Goal: Information Seeking & Learning: Learn about a topic

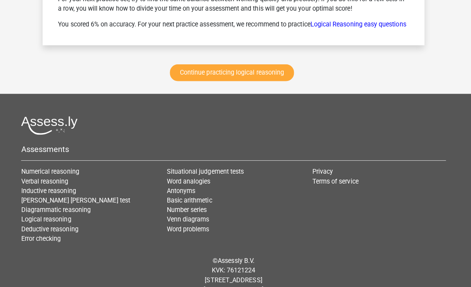
scroll to position [3771, 0]
click at [278, 81] on link "Continue practicing logical reasoning" at bounding box center [233, 72] width 123 height 17
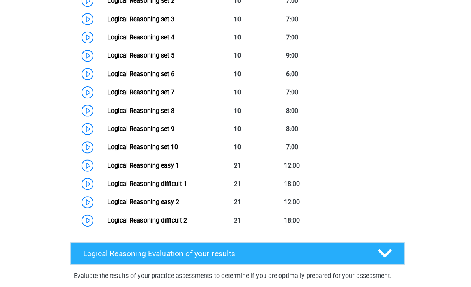
scroll to position [427, 0]
click at [106, 186] on link "Logical Reasoning difficult 1" at bounding box center [145, 181] width 79 height 7
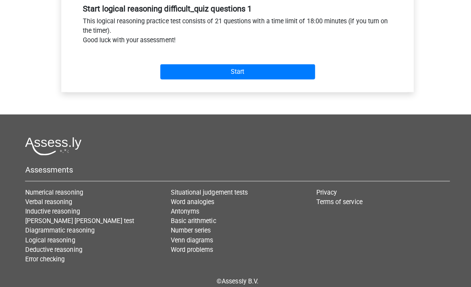
scroll to position [304, 0]
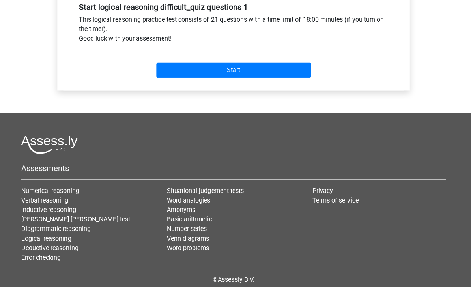
click at [294, 68] on input "Start" at bounding box center [236, 69] width 154 height 15
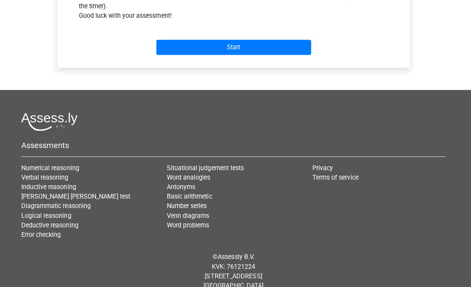
click at [4, 257] on footer "Assessments Numerical reasoning Verbal reasoning Inductive reasoning Watson gla…" at bounding box center [235, 196] width 471 height 208
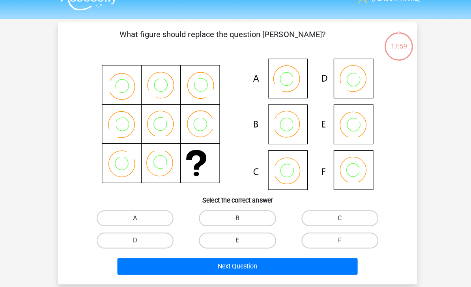
scroll to position [15, 0]
click at [353, 215] on label "C" at bounding box center [337, 216] width 76 height 16
click at [342, 216] on input "C" at bounding box center [339, 218] width 5 height 5
radio input "true"
click at [333, 266] on button "Next Question" at bounding box center [235, 264] width 239 height 17
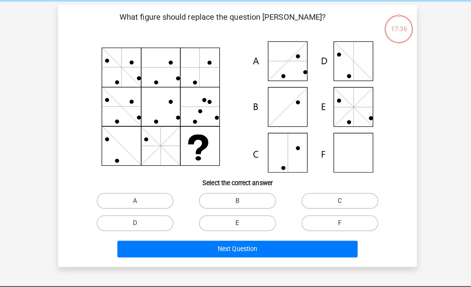
scroll to position [36, 0]
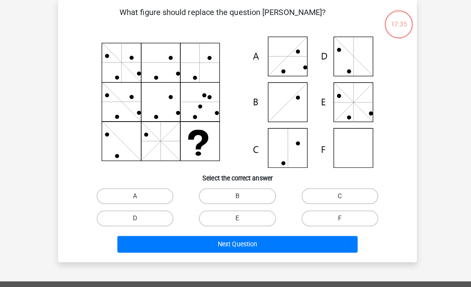
click at [331, 242] on button "Next Question" at bounding box center [235, 242] width 239 height 17
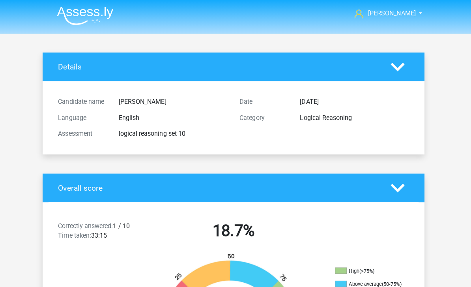
click at [84, 14] on img at bounding box center [88, 15] width 56 height 19
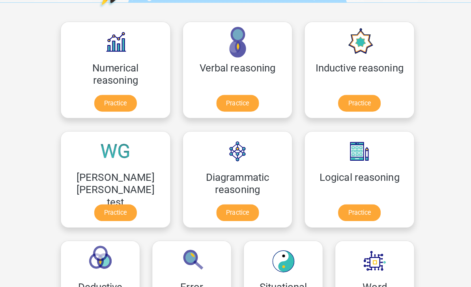
scroll to position [111, 0]
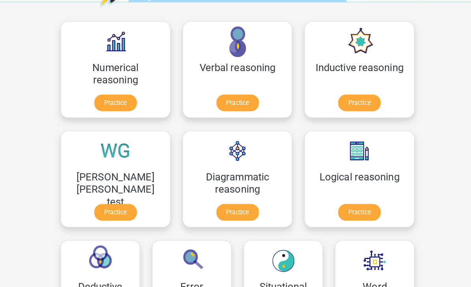
click at [94, 97] on link "Practice" at bounding box center [115, 102] width 42 height 17
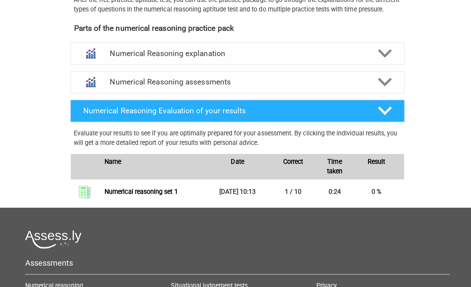
scroll to position [248, 0]
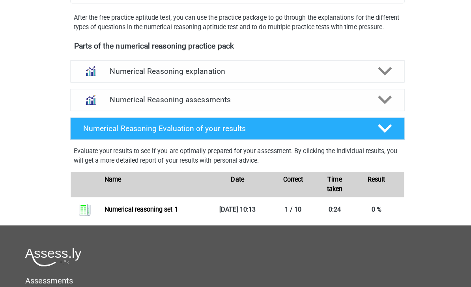
click at [381, 111] on div "Numerical Reasoning assessments" at bounding box center [236, 99] width 332 height 22
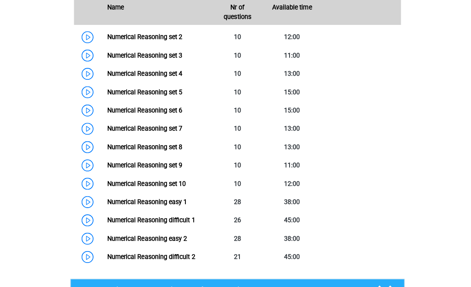
scroll to position [401, 0]
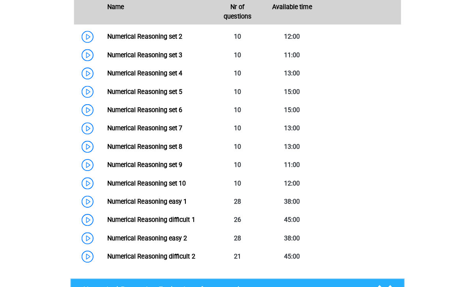
click at [106, 40] on link "Numerical Reasoning set 2" at bounding box center [143, 36] width 75 height 7
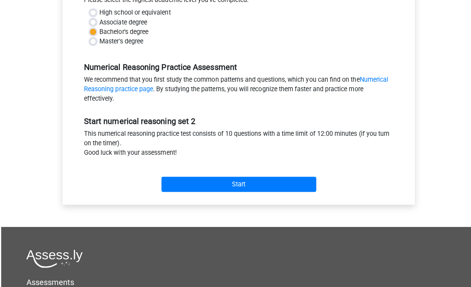
scroll to position [206, 0]
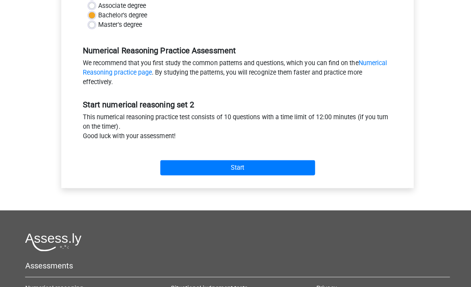
click at [286, 168] on input "Start" at bounding box center [236, 166] width 154 height 15
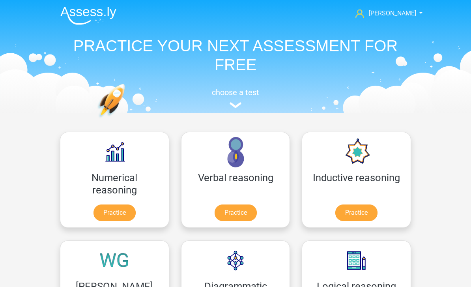
scroll to position [135, 0]
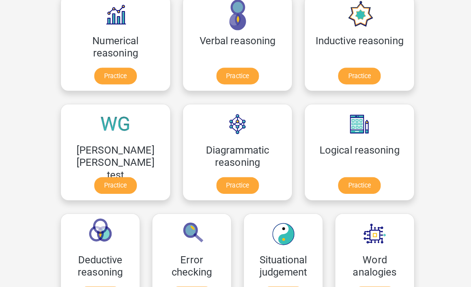
click at [215, 181] on link "Practice" at bounding box center [236, 186] width 42 height 17
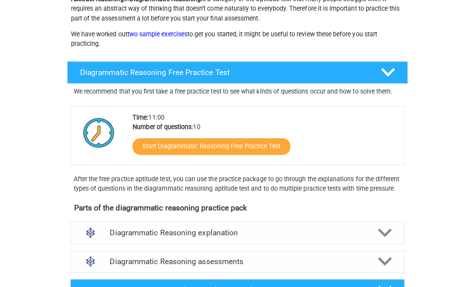
scroll to position [103, 0]
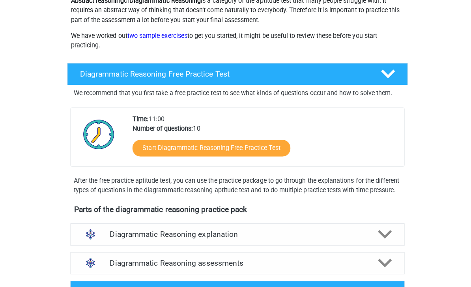
click at [386, 272] on div "Diagrammatic Reasoning assessments" at bounding box center [236, 261] width 332 height 22
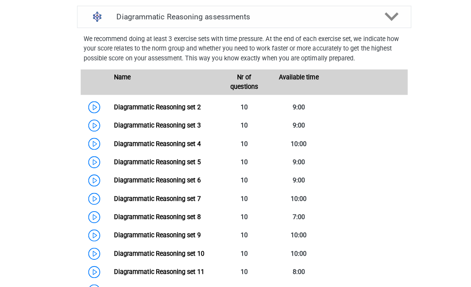
scroll to position [343, 0]
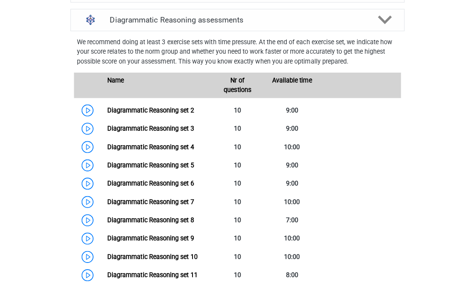
click at [106, 113] on link "Diagrammatic Reasoning set 2" at bounding box center [149, 109] width 86 height 7
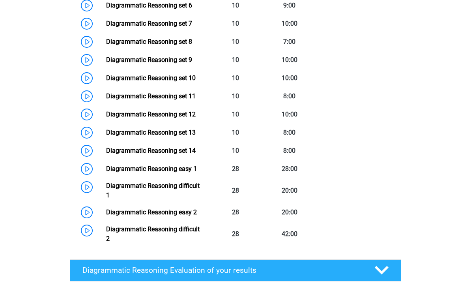
scroll to position [520, 0]
click at [106, 27] on link "Diagrammatic Reasoning set 7" at bounding box center [149, 23] width 86 height 7
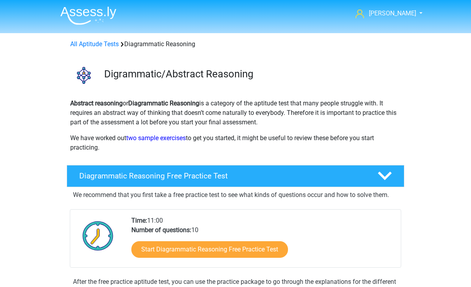
scroll to position [545, 0]
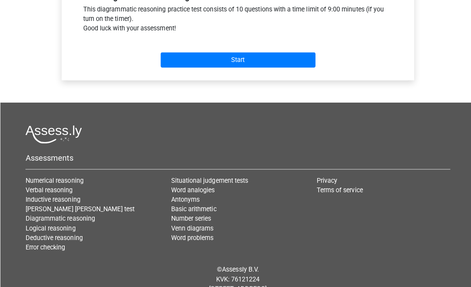
scroll to position [314, 0]
click at [292, 64] on input "Start" at bounding box center [236, 59] width 154 height 15
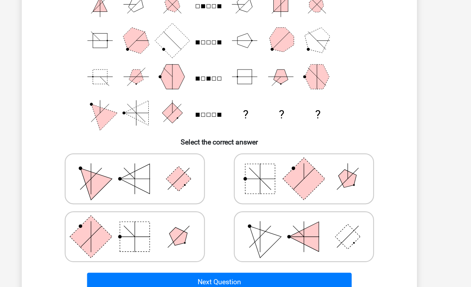
scroll to position [85, 0]
click at [325, 232] on icon at bounding box center [312, 212] width 118 height 39
click at [317, 203] on input "radio" at bounding box center [314, 200] width 5 height 5
radio input "true"
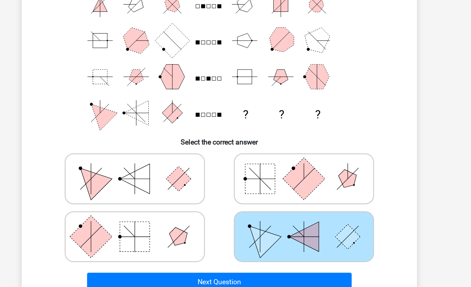
click at [100, 152] on icon at bounding box center [159, 160] width 118 height 39
click at [159, 151] on input "radio" at bounding box center [161, 148] width 5 height 5
radio input "true"
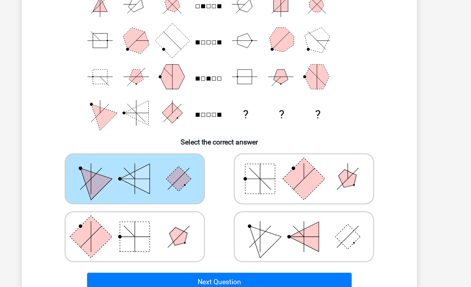
click at [319, 180] on icon at bounding box center [312, 160] width 118 height 39
click at [317, 151] on input "radio" at bounding box center [314, 148] width 5 height 5
radio input "true"
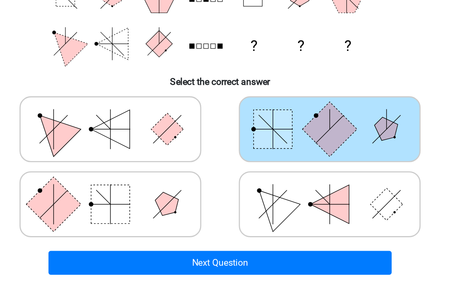
scroll to position [129, 0]
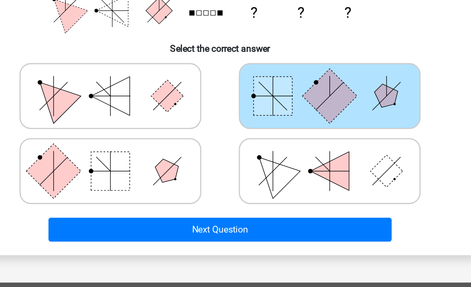
click at [249, 201] on button "Next Question" at bounding box center [235, 209] width 239 height 17
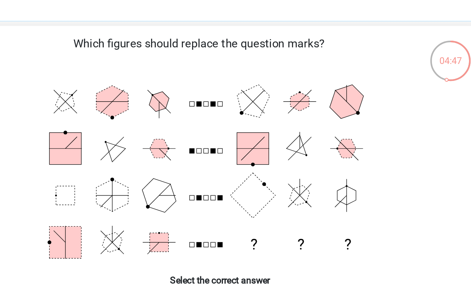
scroll to position [0, 0]
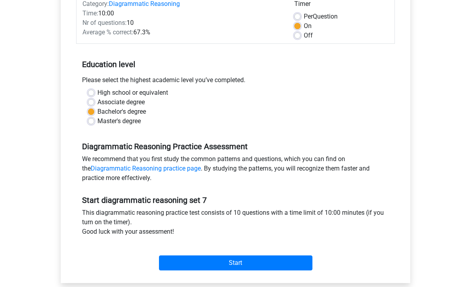
scroll to position [111, 0]
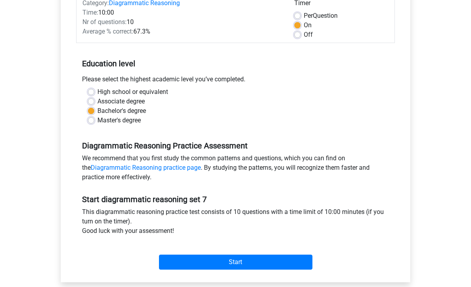
click at [299, 259] on input "Start" at bounding box center [236, 262] width 154 height 15
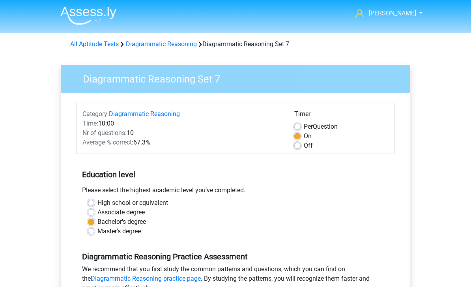
scroll to position [136, 0]
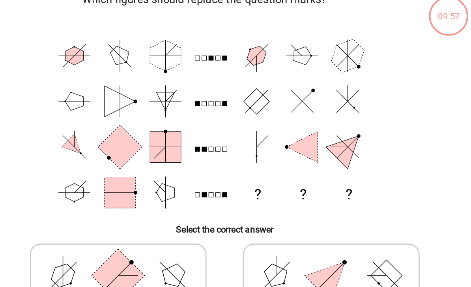
scroll to position [21, 0]
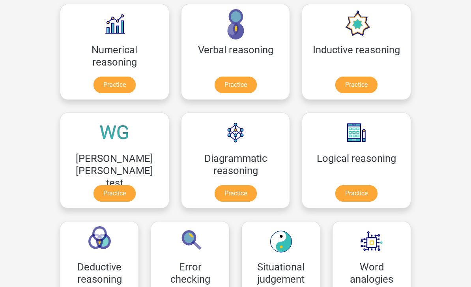
scroll to position [123, 0]
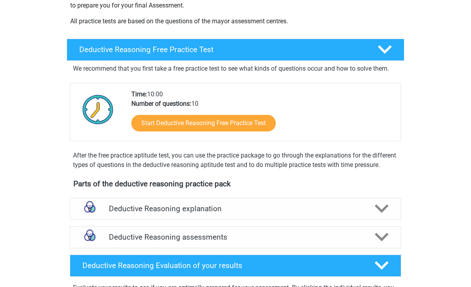
scroll to position [160, 0]
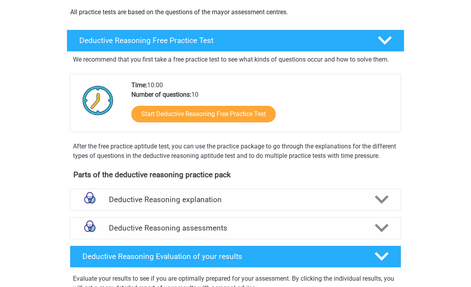
click at [374, 235] on div at bounding box center [381, 228] width 26 height 14
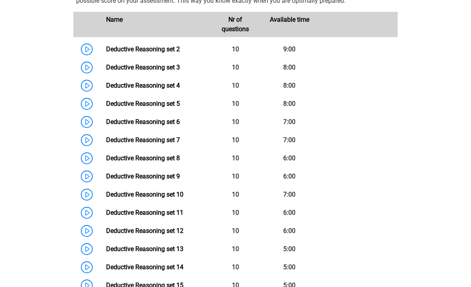
scroll to position [446, 0]
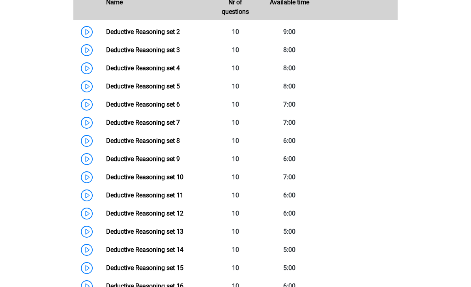
click at [106, 54] on link "Deductive Reasoning set 3" at bounding box center [143, 49] width 74 height 7
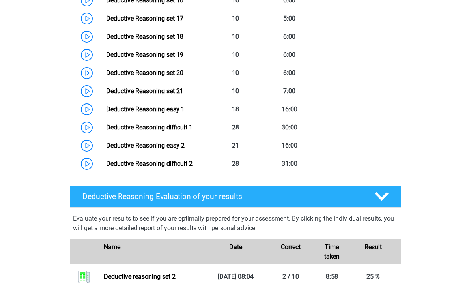
scroll to position [732, 0]
click at [106, 40] on link "Deductive Reasoning set 18" at bounding box center [144, 36] width 77 height 7
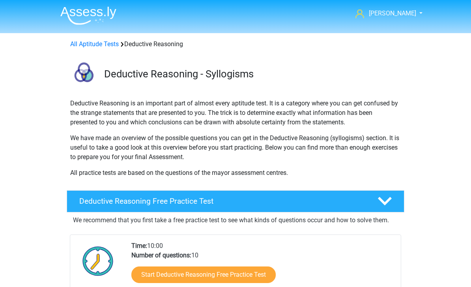
scroll to position [757, 0]
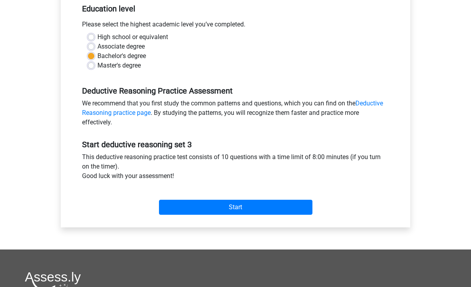
scroll to position [157, 0]
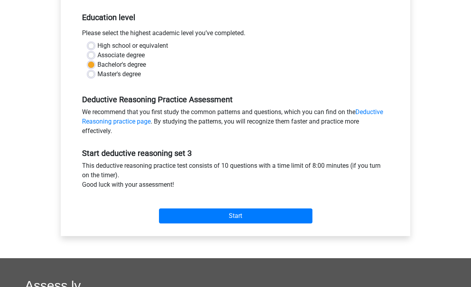
click at [304, 219] on input "Start" at bounding box center [236, 215] width 154 height 15
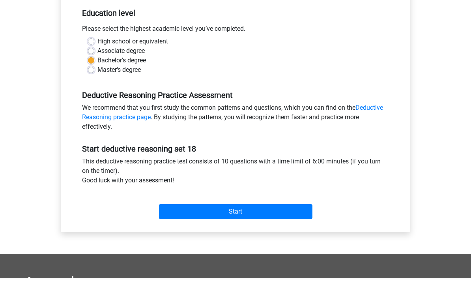
scroll to position [150, 0]
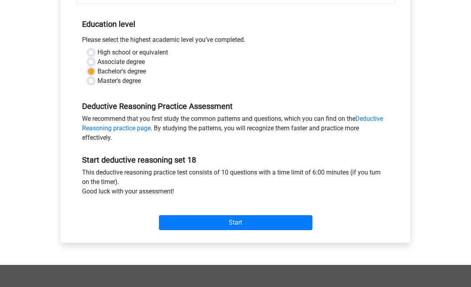
click at [308, 226] on input "Start" at bounding box center [236, 222] width 154 height 15
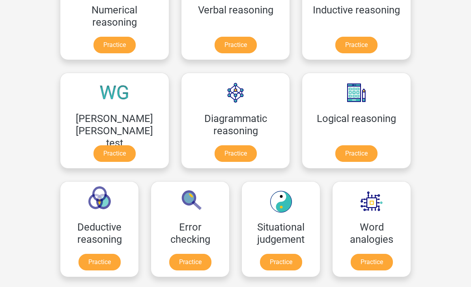
scroll to position [168, 0]
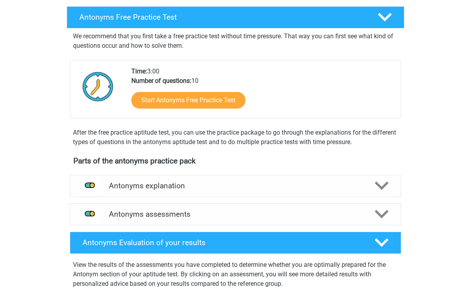
click at [373, 211] on div at bounding box center [381, 215] width 26 height 14
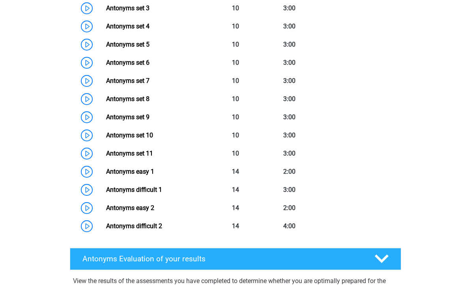
scroll to position [438, 0]
click at [106, 48] on link "Antonyms set 5" at bounding box center [127, 44] width 43 height 7
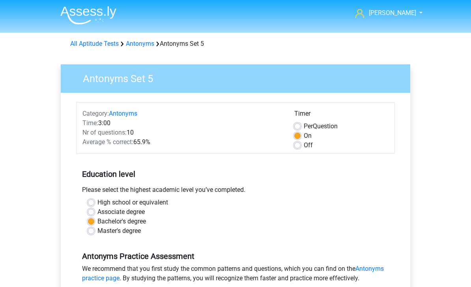
scroll to position [97, 0]
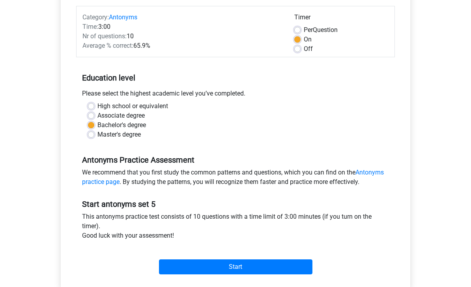
click at [295, 267] on input "Start" at bounding box center [236, 266] width 154 height 15
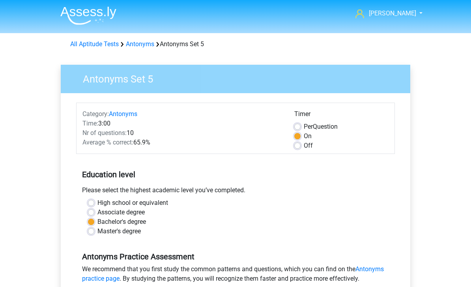
scroll to position [122, 0]
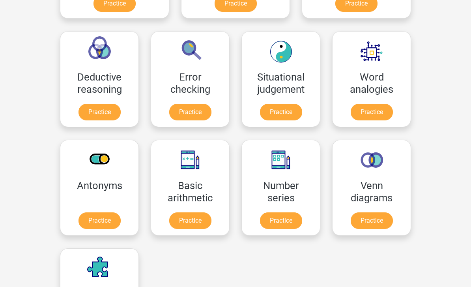
scroll to position [318, 0]
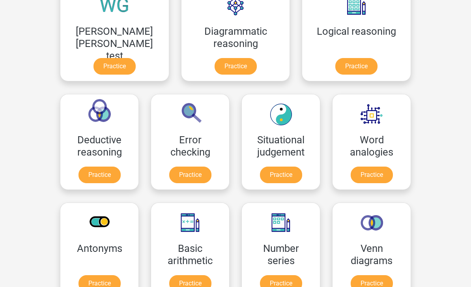
click at [212, 275] on link "Practice" at bounding box center [190, 283] width 42 height 17
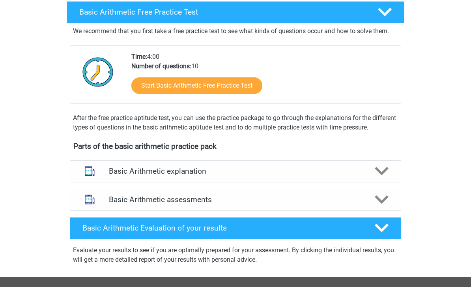
click at [371, 205] on div at bounding box center [381, 200] width 26 height 14
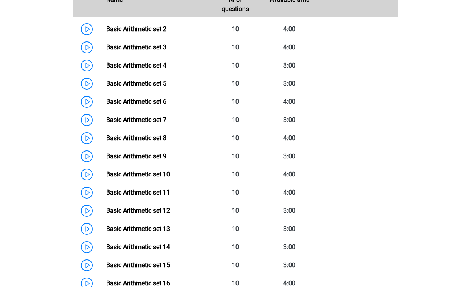
scroll to position [389, 0]
click at [106, 49] on link "Basic Arithmetic set 3" at bounding box center [136, 46] width 60 height 7
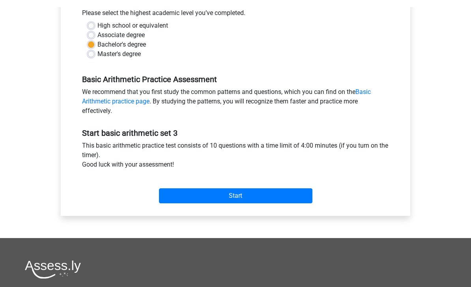
scroll to position [150, 0]
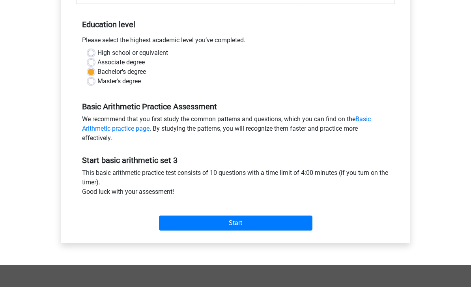
click at [311, 222] on input "Start" at bounding box center [236, 222] width 154 height 15
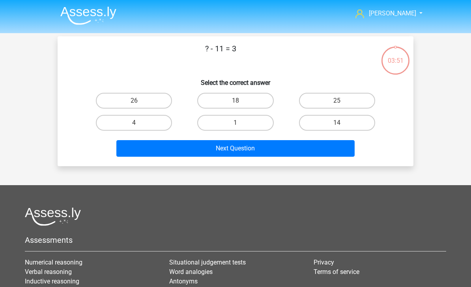
click at [356, 124] on label "14" at bounding box center [337, 123] width 76 height 16
click at [342, 124] on input "14" at bounding box center [339, 125] width 5 height 5
radio input "true"
click at [330, 156] on button "Next Question" at bounding box center [235, 148] width 239 height 17
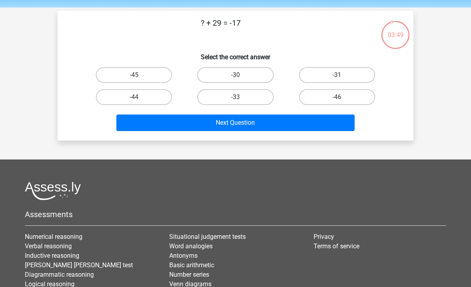
scroll to position [5, 0]
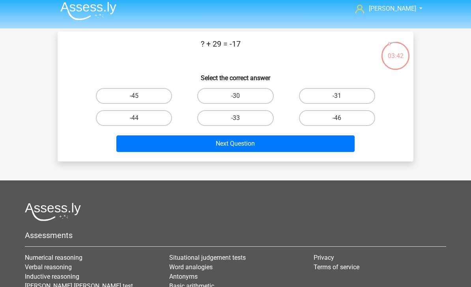
click at [106, 92] on label "-45" at bounding box center [134, 96] width 76 height 16
click at [134, 96] on input "-45" at bounding box center [136, 98] width 5 height 5
radio input "true"
click at [328, 146] on button "Next Question" at bounding box center [235, 143] width 239 height 17
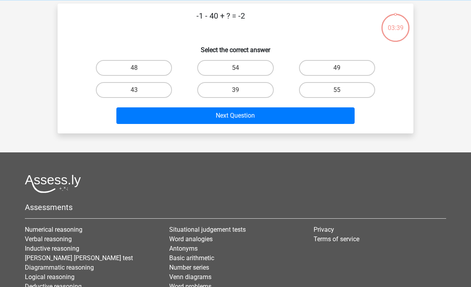
scroll to position [36, 0]
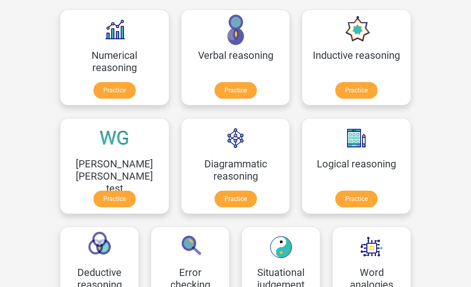
scroll to position [87, 0]
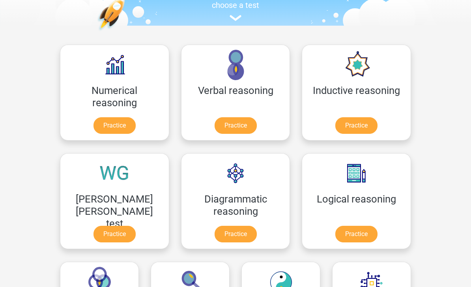
click at [136, 226] on link "Practice" at bounding box center [115, 234] width 42 height 17
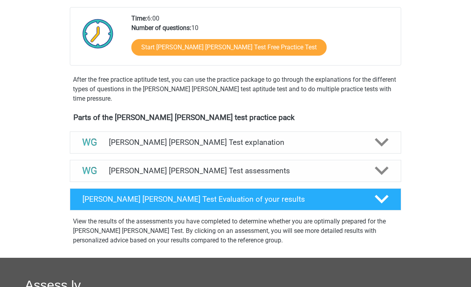
click at [364, 174] on div "[PERSON_NAME] [PERSON_NAME] Test assessments" at bounding box center [235, 171] width 265 height 9
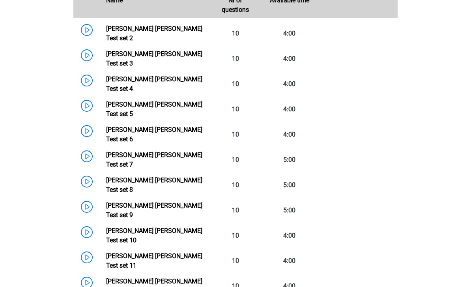
scroll to position [453, 0]
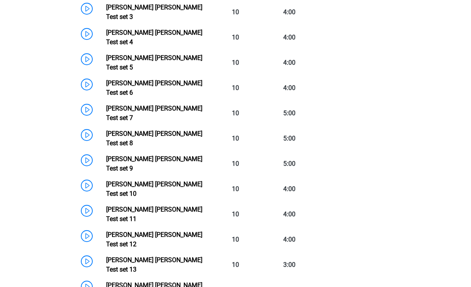
click at [106, 79] on link "Watson Glaser Test set 6" at bounding box center [154, 87] width 96 height 17
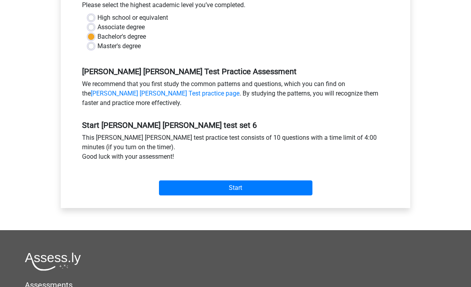
scroll to position [187, 0]
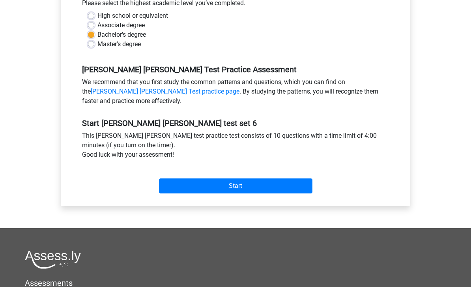
click at [300, 189] on input "Start" at bounding box center [236, 185] width 154 height 15
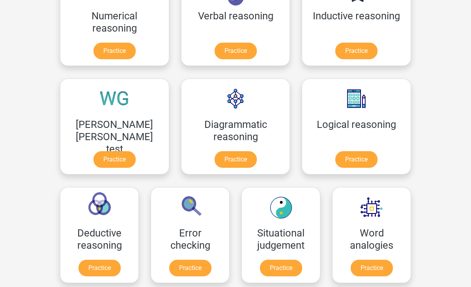
scroll to position [163, 0]
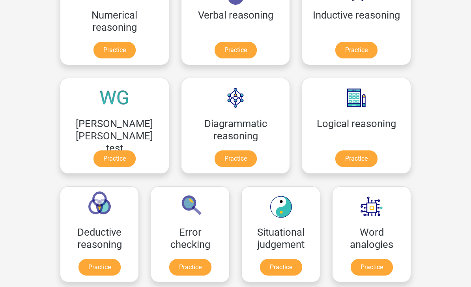
click at [94, 47] on link "Practice" at bounding box center [115, 50] width 42 height 17
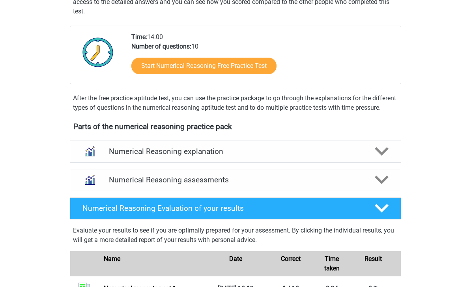
click at [364, 185] on div "Numerical Reasoning assessments" at bounding box center [235, 180] width 265 height 9
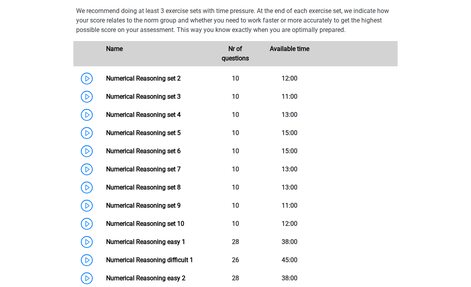
scroll to position [378, 0]
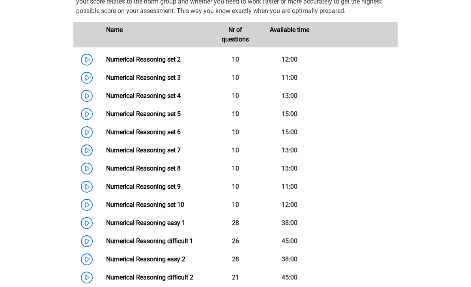
click at [181, 190] on link "Numerical Reasoning set 9" at bounding box center [143, 186] width 75 height 7
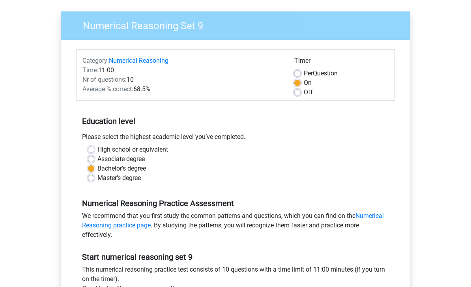
scroll to position [124, 0]
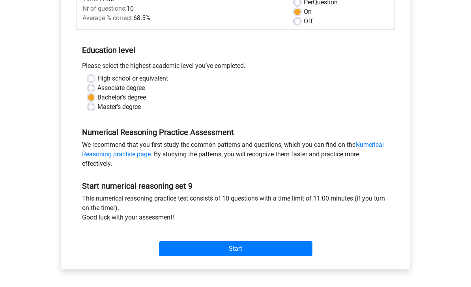
click at [306, 253] on input "Start" at bounding box center [236, 248] width 154 height 15
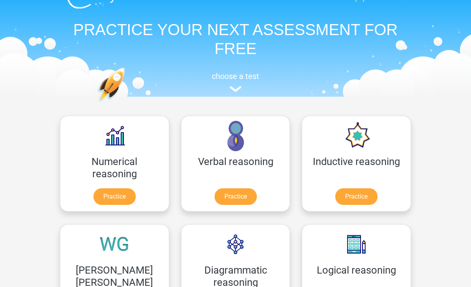
scroll to position [20, 0]
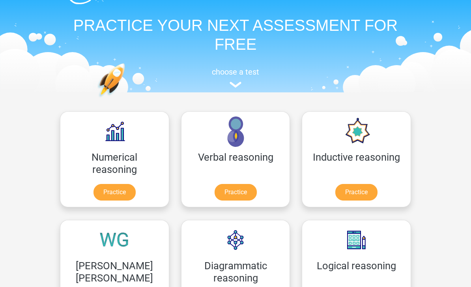
click at [335, 194] on link "Practice" at bounding box center [356, 192] width 42 height 17
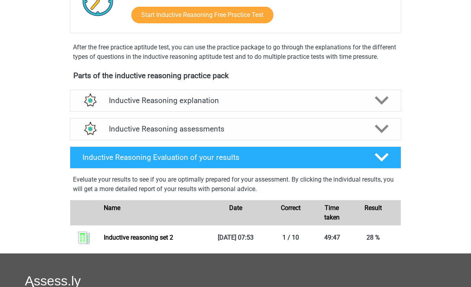
click at [383, 136] on icon at bounding box center [382, 129] width 14 height 14
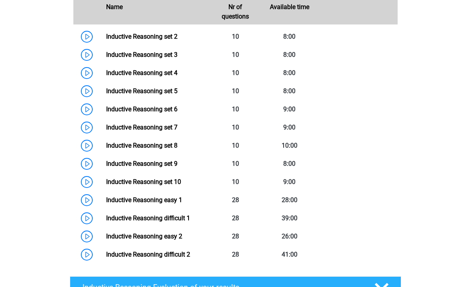
scroll to position [391, 0]
click at [106, 40] on link "Inductive Reasoning set 2" at bounding box center [141, 36] width 71 height 7
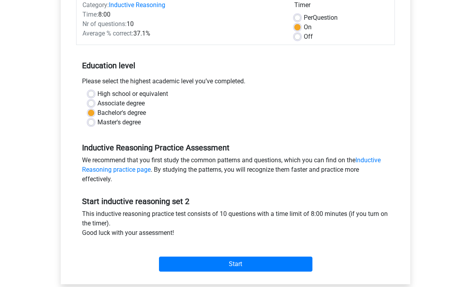
scroll to position [129, 0]
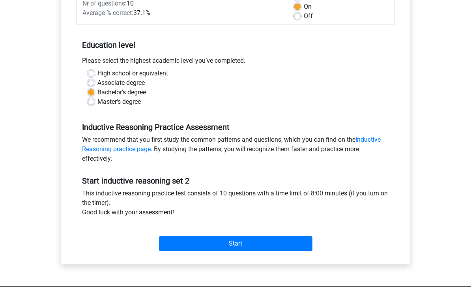
click at [301, 240] on input "Start" at bounding box center [236, 243] width 154 height 15
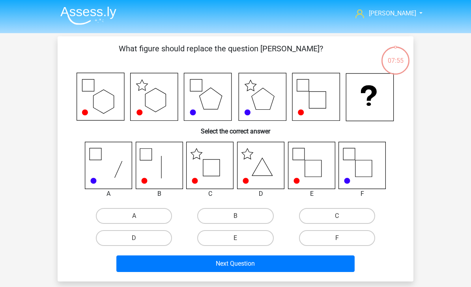
click at [383, 229] on div "F" at bounding box center [337, 238] width 101 height 22
click at [352, 219] on label "C" at bounding box center [337, 216] width 76 height 16
click at [342, 219] on input "C" at bounding box center [339, 218] width 5 height 5
radio input "true"
click at [336, 264] on button "Next Question" at bounding box center [235, 263] width 239 height 17
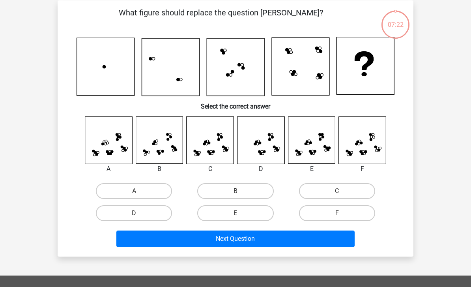
scroll to position [36, 0]
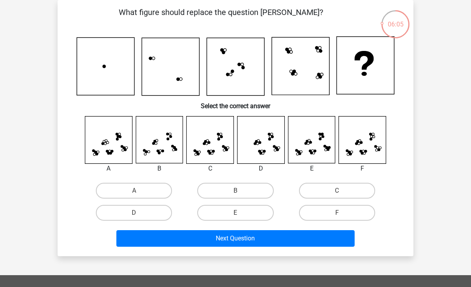
click at [361, 218] on label "F" at bounding box center [337, 213] width 76 height 16
click at [342, 218] on input "F" at bounding box center [339, 215] width 5 height 5
radio input "true"
click at [364, 191] on label "C" at bounding box center [337, 191] width 76 height 16
click at [342, 191] on input "C" at bounding box center [339, 193] width 5 height 5
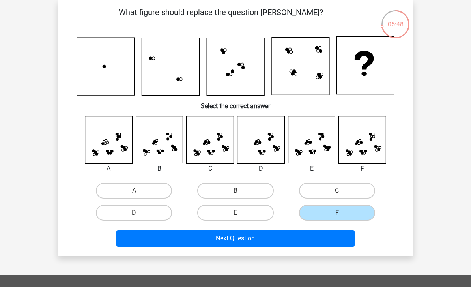
radio input "true"
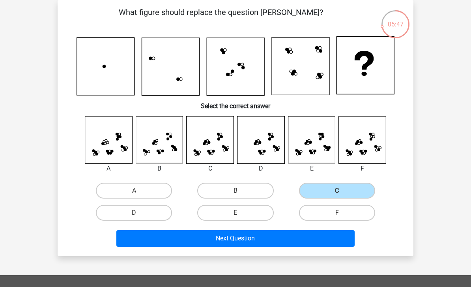
click at [348, 239] on button "Next Question" at bounding box center [235, 238] width 239 height 17
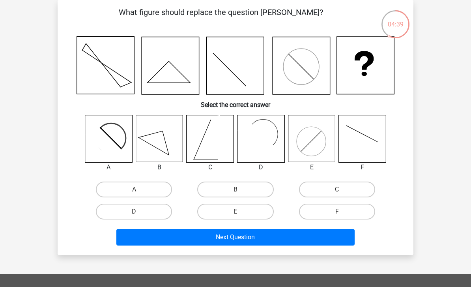
click at [368, 214] on label "F" at bounding box center [337, 212] width 76 height 16
click at [342, 214] on input "F" at bounding box center [339, 214] width 5 height 5
radio input "true"
click at [107, 191] on label "A" at bounding box center [134, 190] width 76 height 16
click at [134, 191] on input "A" at bounding box center [136, 191] width 5 height 5
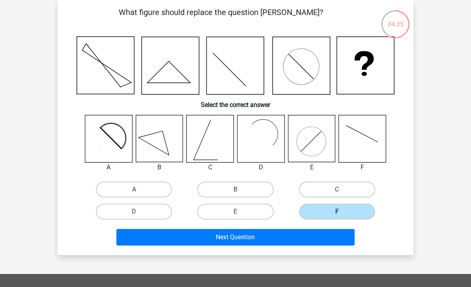
radio input "true"
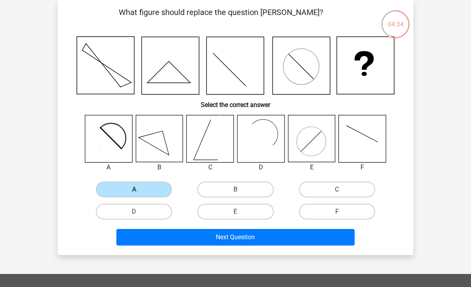
click at [335, 245] on button "Next Question" at bounding box center [235, 237] width 239 height 17
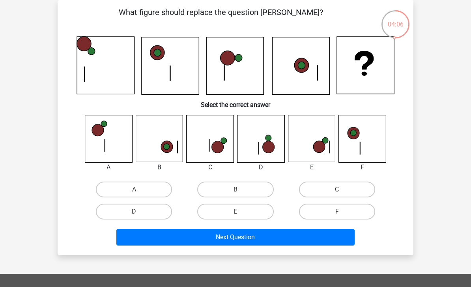
click at [335, 193] on label "C" at bounding box center [337, 190] width 76 height 16
click at [337, 193] on input "C" at bounding box center [339, 191] width 5 height 5
radio input "true"
click at [330, 237] on button "Next Question" at bounding box center [235, 237] width 239 height 17
